Goal: Navigation & Orientation: Find specific page/section

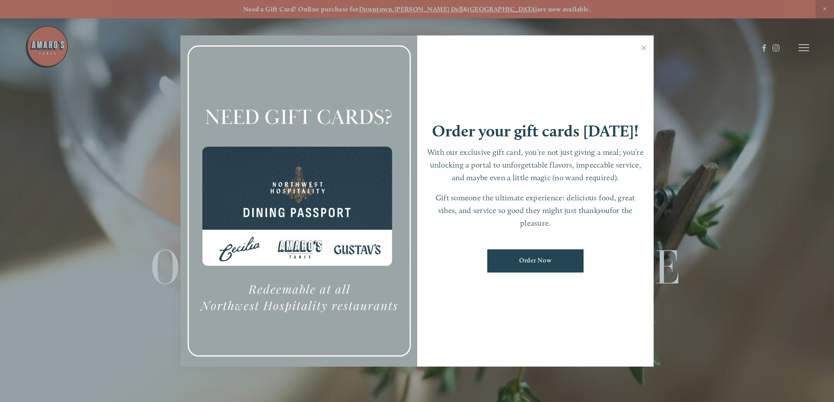
click at [642, 46] on link "Close" at bounding box center [643, 49] width 17 height 25
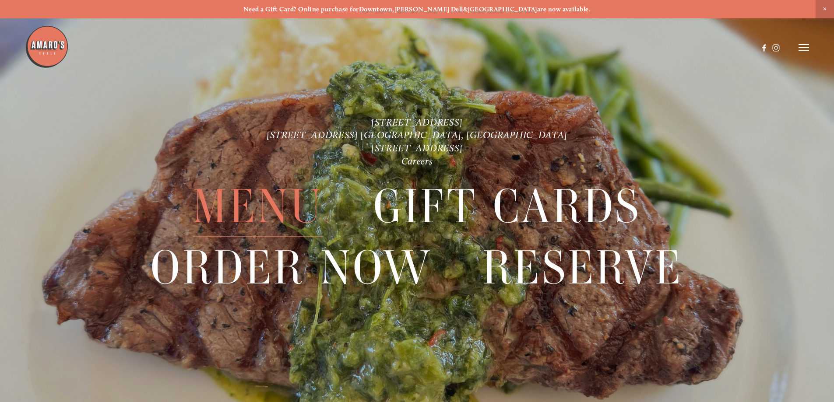
click at [275, 207] on span "Menu" at bounding box center [258, 207] width 130 height 60
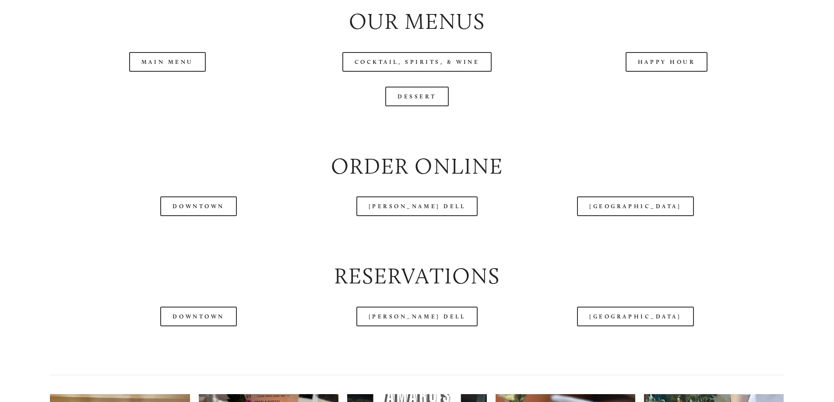
scroll to position [1050, 0]
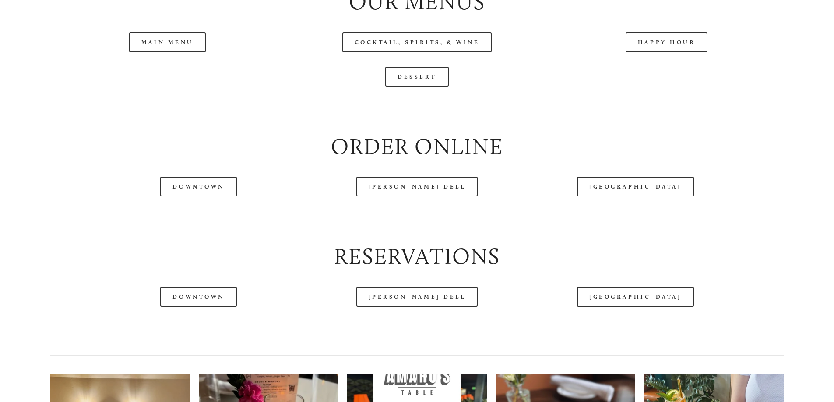
click at [179, 70] on header "Menu Order Now Visit Gallery 0" at bounding box center [417, 25] width 784 height 95
click at [184, 52] on link "Main Menu" at bounding box center [167, 42] width 77 height 20
